Goal: Task Accomplishment & Management: Use online tool/utility

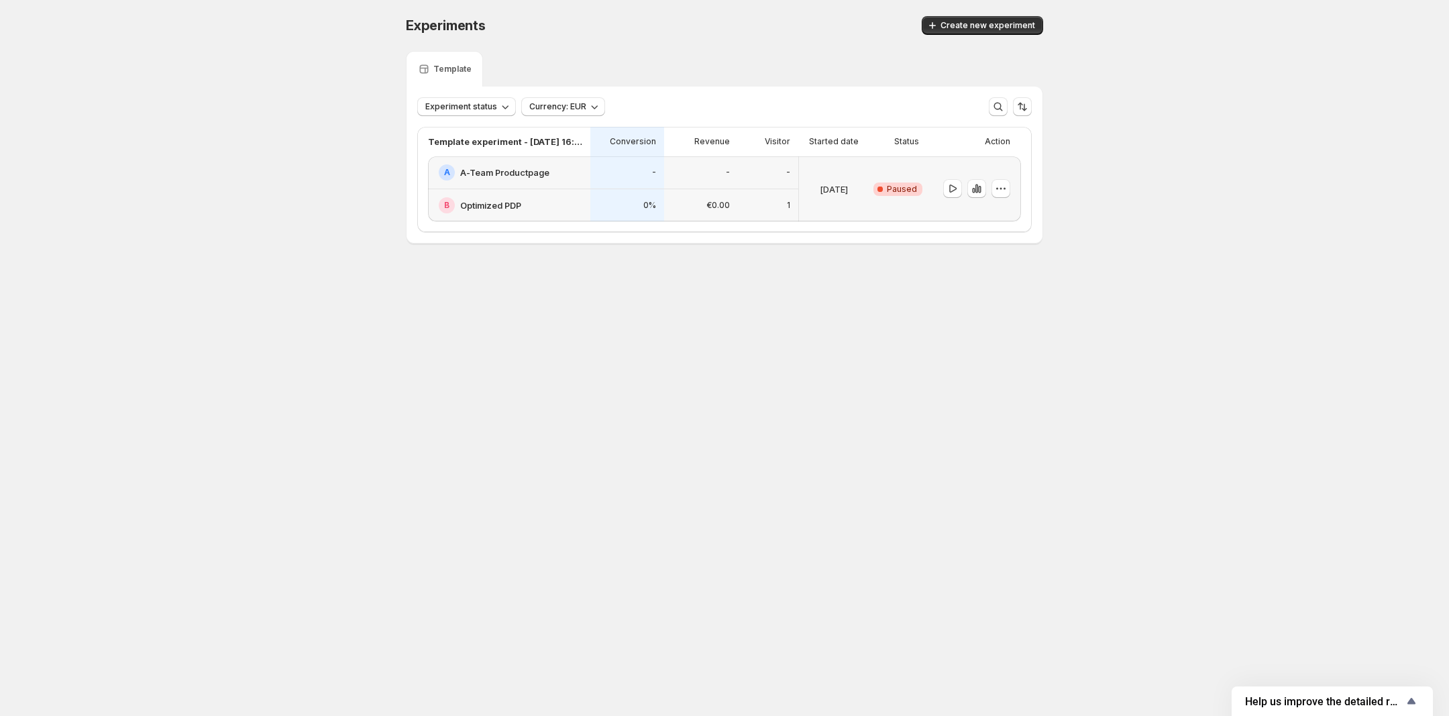
click at [525, 182] on div "A A-Team Productpage" at bounding box center [509, 172] width 162 height 33
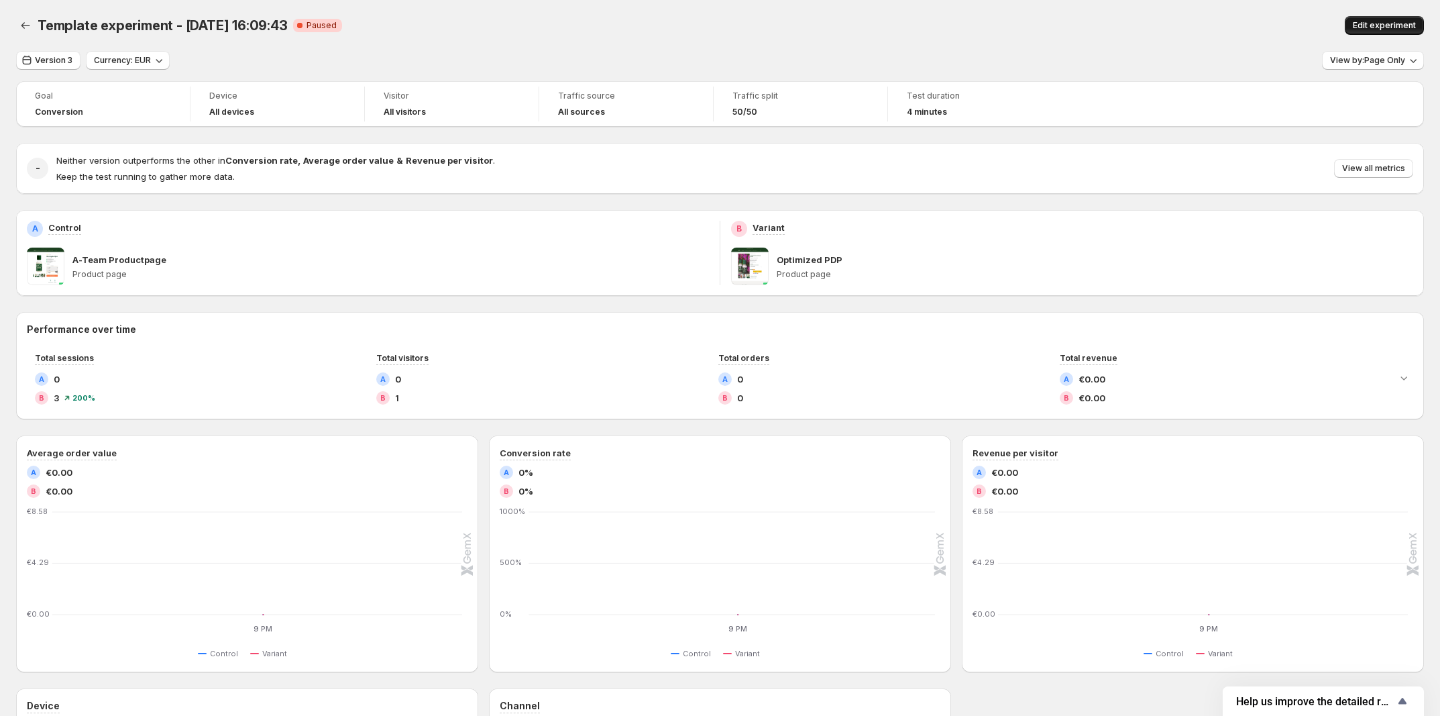
click at [1383, 23] on span "Edit experiment" at bounding box center [1384, 25] width 63 height 11
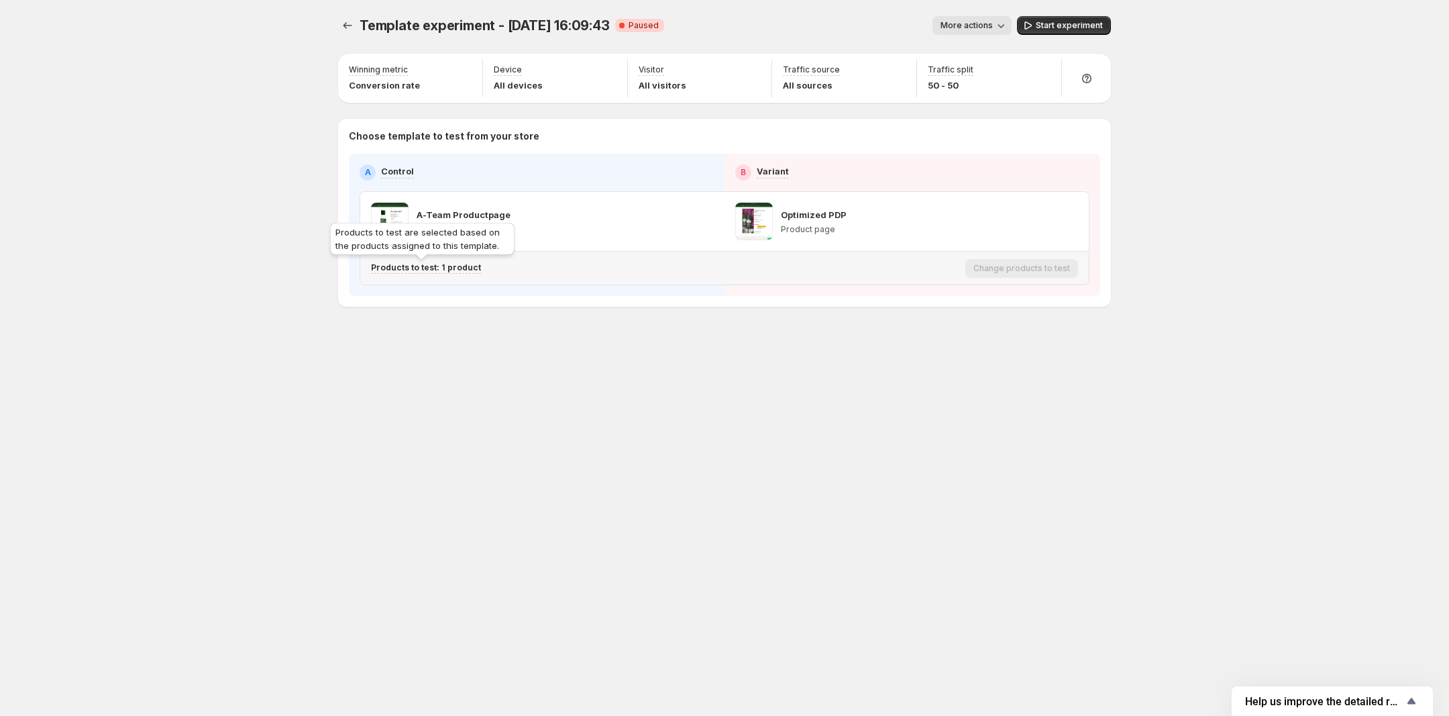
click at [426, 270] on p "Products to test: 1 product" at bounding box center [426, 267] width 110 height 11
click at [601, 342] on icon "Search for and select a customer segment" at bounding box center [602, 337] width 13 height 13
